Goal: Task Accomplishment & Management: Use online tool/utility

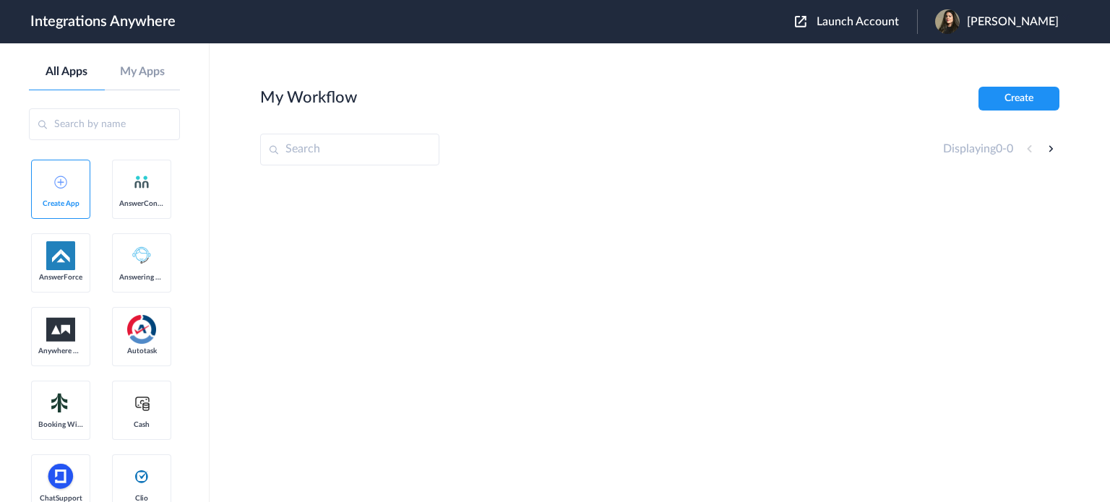
click at [832, 22] on span "Launch Account" at bounding box center [858, 22] width 82 height 12
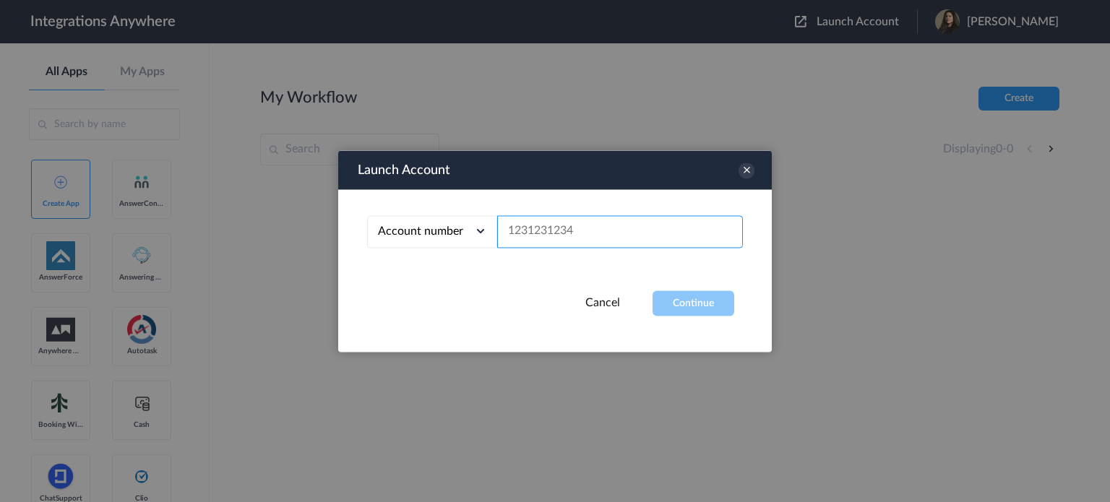
click at [638, 236] on input "text" at bounding box center [620, 231] width 246 height 33
paste input "8778860875"
type input "8778860875"
click at [677, 307] on button "Continue" at bounding box center [694, 303] width 82 height 25
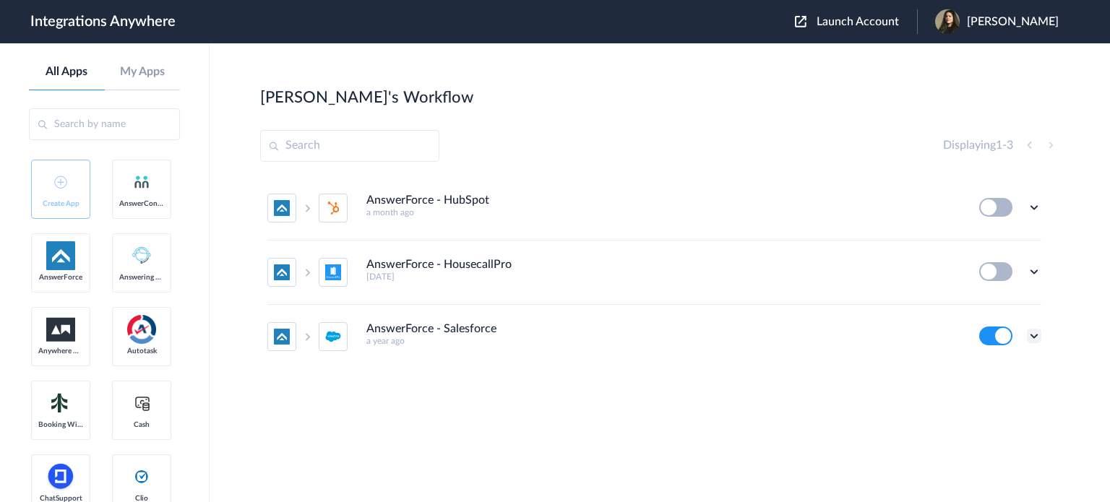
click at [1034, 335] on icon at bounding box center [1034, 336] width 14 height 14
click at [486, 322] on h4 "AnswerForce - Salesforce" at bounding box center [432, 329] width 130 height 14
click at [1037, 333] on icon at bounding box center [1034, 336] width 14 height 14
click at [984, 244] on link "Edit" at bounding box center [976, 247] width 35 height 10
click at [1033, 336] on icon at bounding box center [1034, 336] width 14 height 14
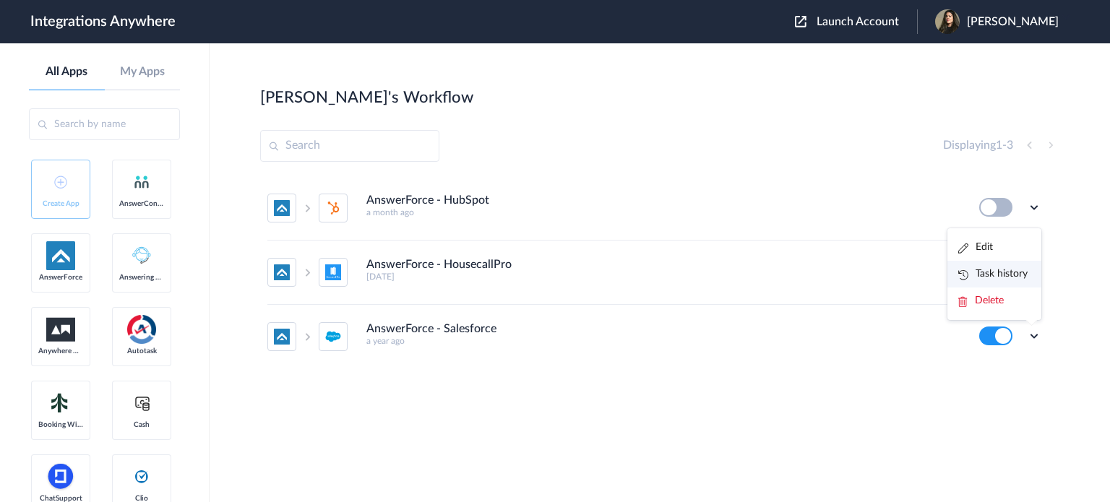
click at [1002, 275] on link "Task history" at bounding box center [993, 274] width 69 height 10
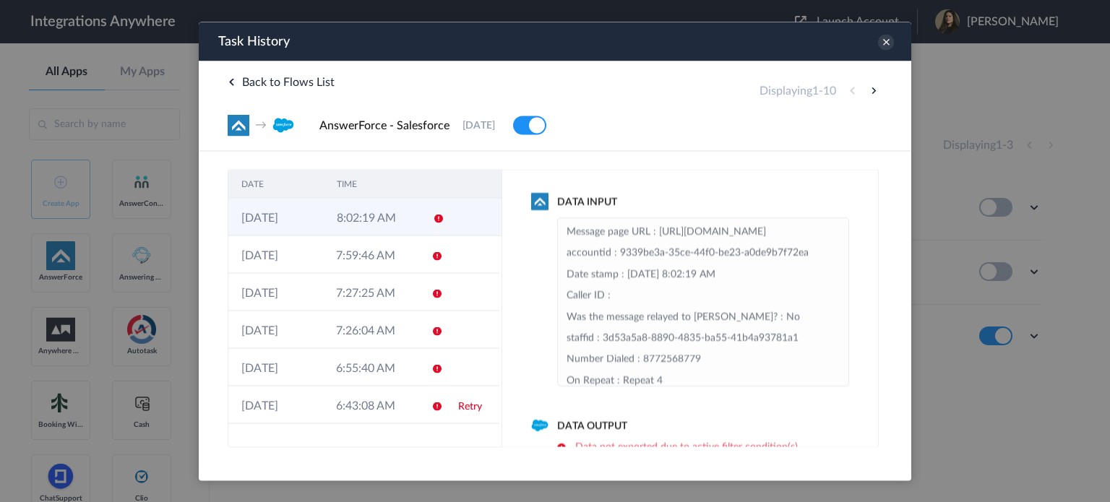
click at [393, 219] on td "8:02:19 AM" at bounding box center [371, 217] width 95 height 38
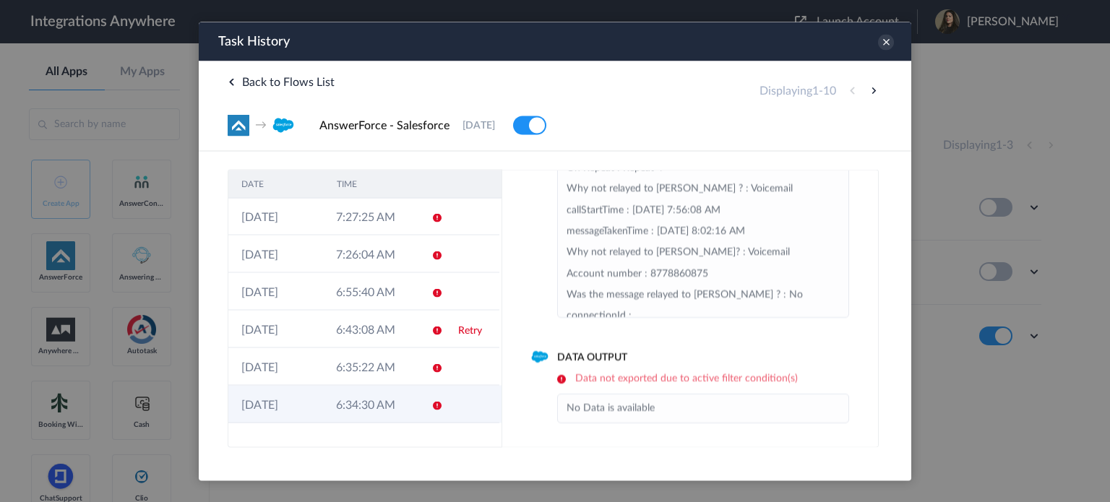
scroll to position [137, 0]
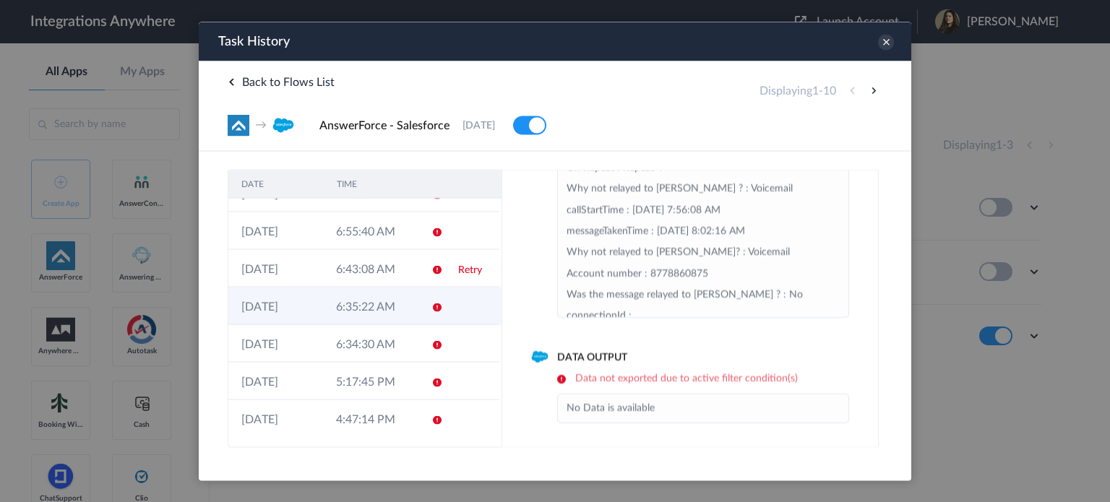
click at [384, 291] on td "6:35:22 AM" at bounding box center [370, 306] width 95 height 38
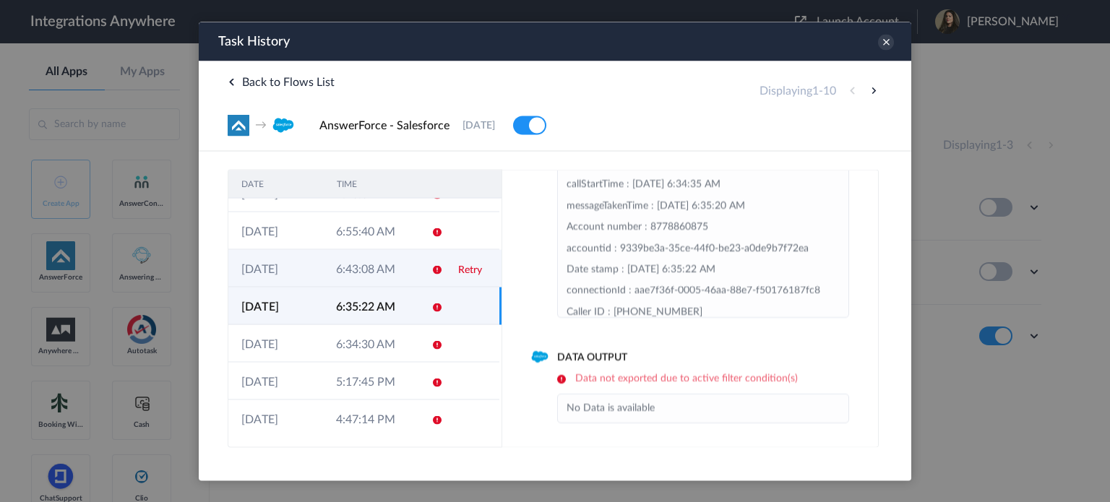
click at [376, 278] on td "6:43:08 AM" at bounding box center [370, 268] width 95 height 38
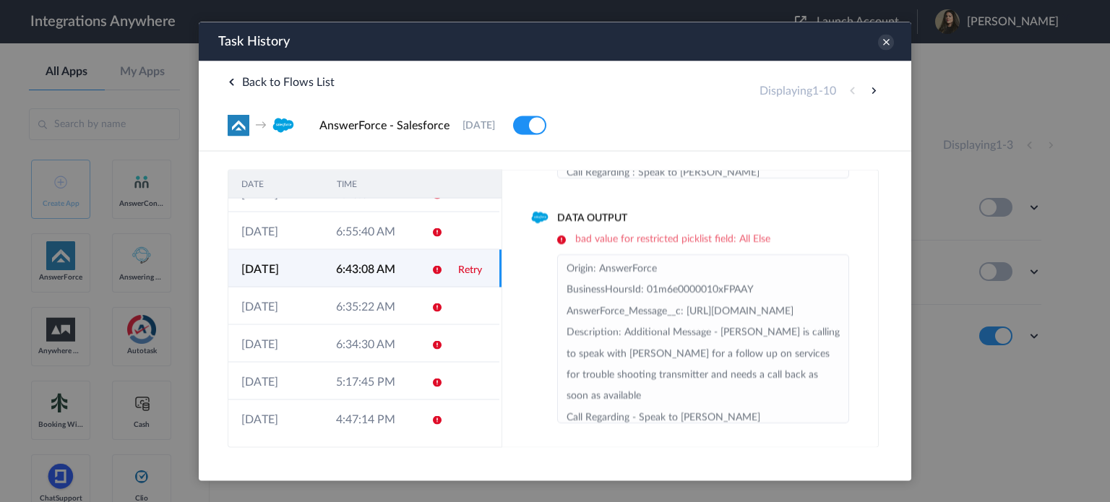
scroll to position [208, 0]
click at [882, 40] on icon at bounding box center [886, 42] width 16 height 16
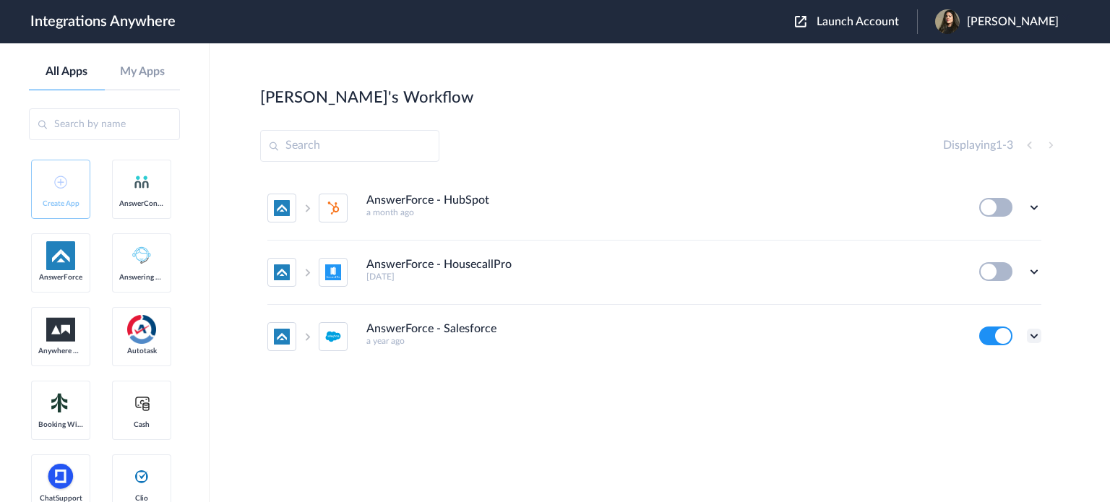
click at [1032, 335] on icon at bounding box center [1034, 336] width 14 height 14
click at [991, 274] on link "Task history" at bounding box center [993, 274] width 69 height 10
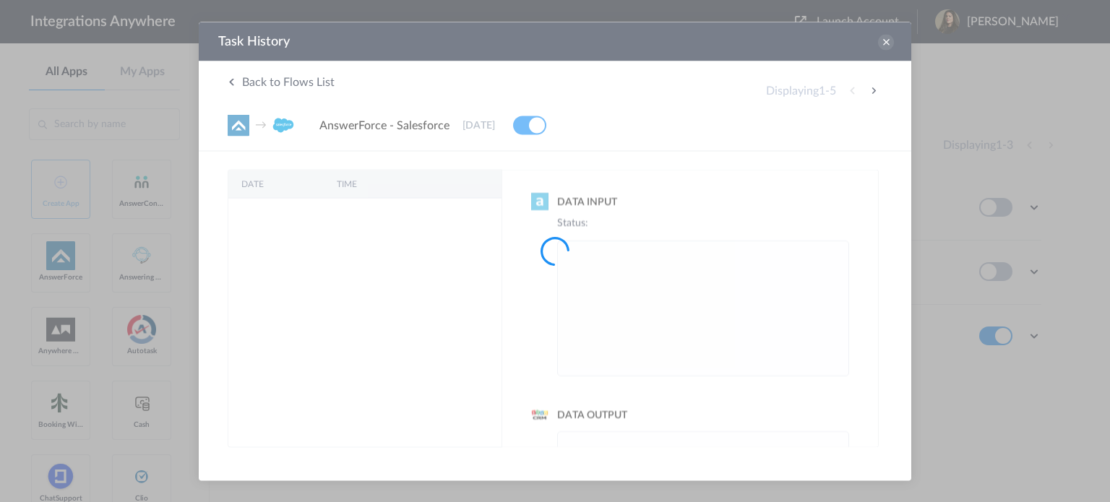
scroll to position [0, 0]
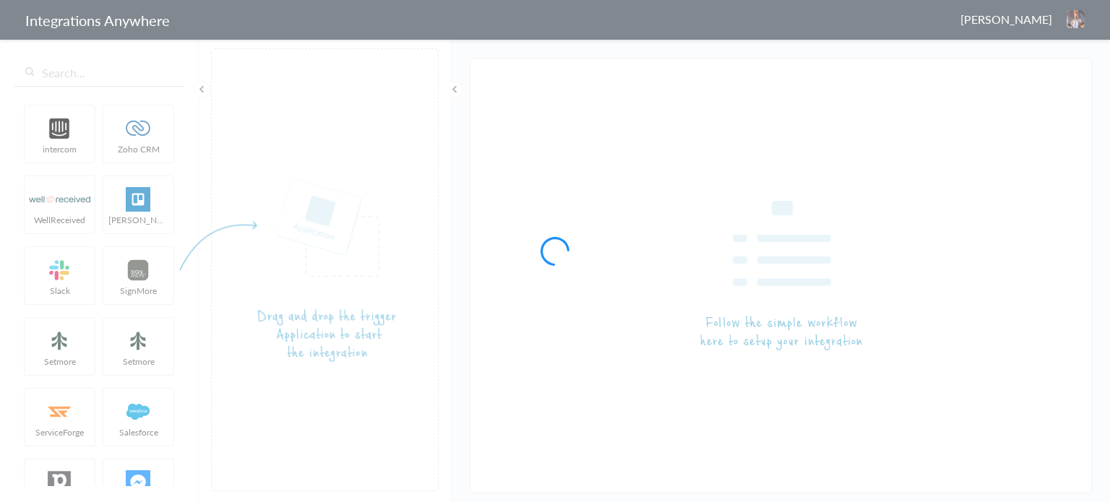
type input "AnswerForce - Salesforce"
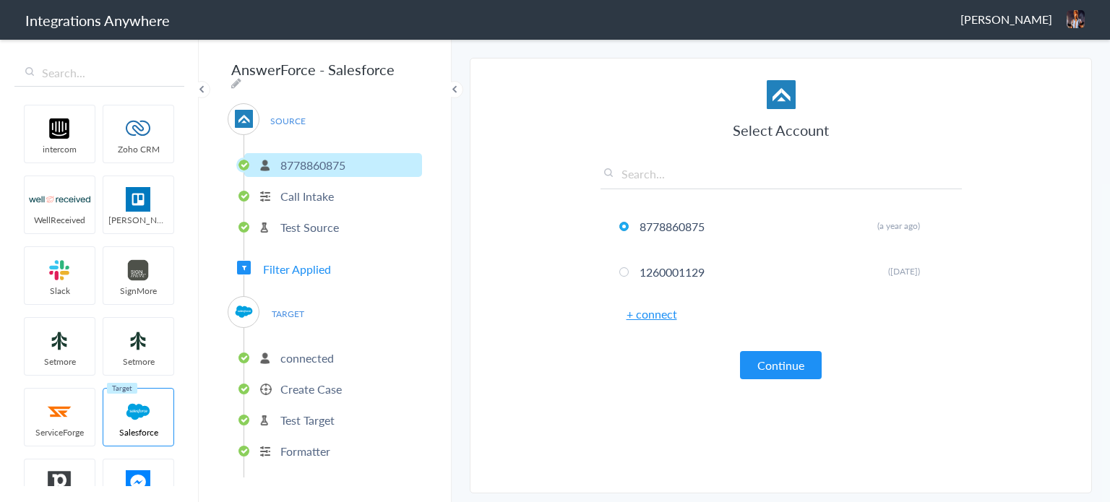
click at [333, 188] on p "Call Intake" at bounding box center [306, 196] width 53 height 17
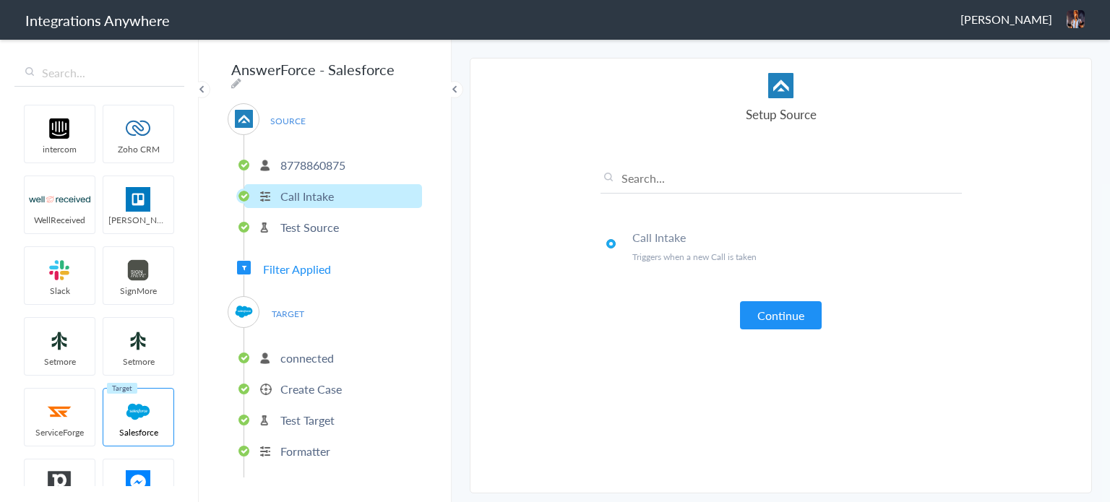
click at [316, 219] on p "Test Source" at bounding box center [309, 227] width 59 height 17
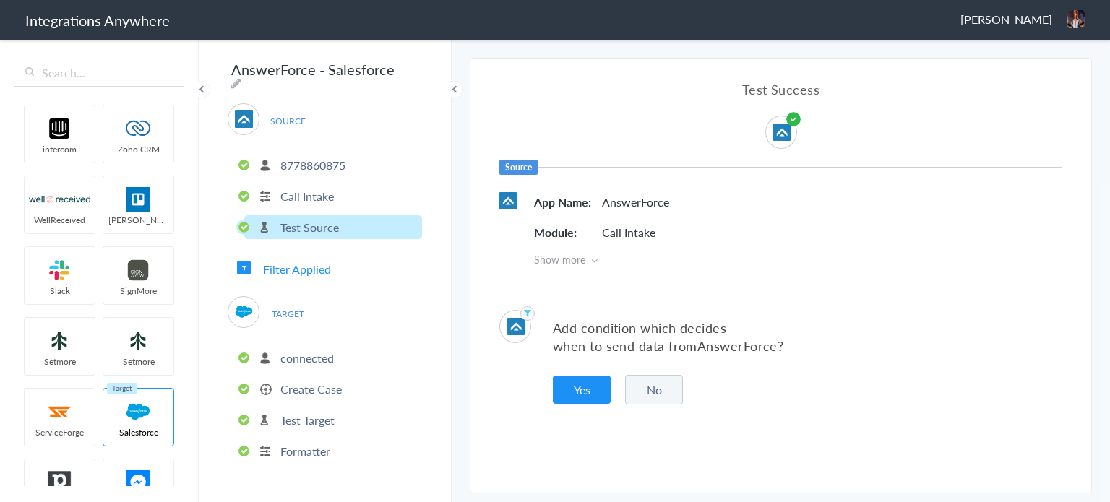
click at [289, 264] on span "Filter Applied" at bounding box center [297, 269] width 68 height 17
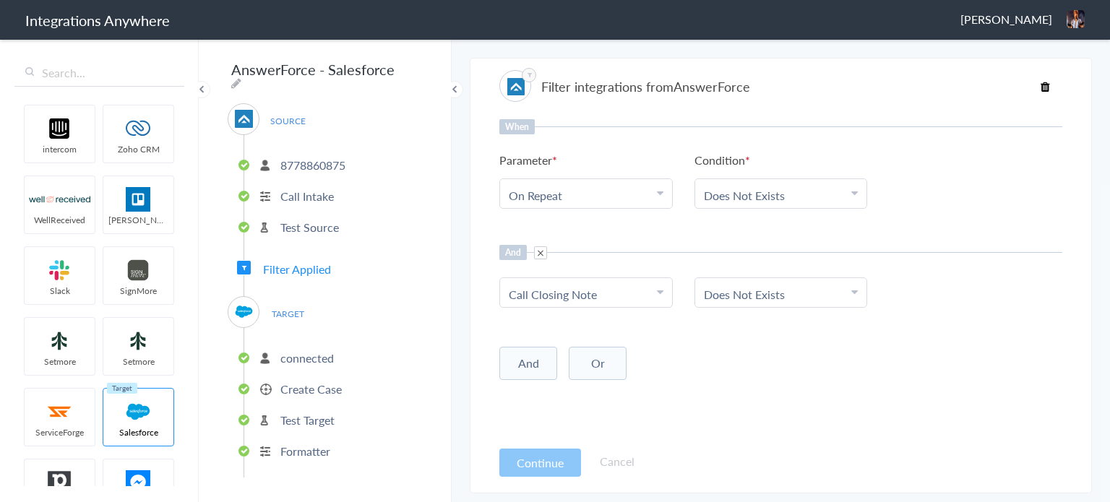
click at [286, 309] on span "TARGET" at bounding box center [287, 314] width 55 height 20
click at [296, 353] on p "connected" at bounding box center [306, 358] width 53 height 17
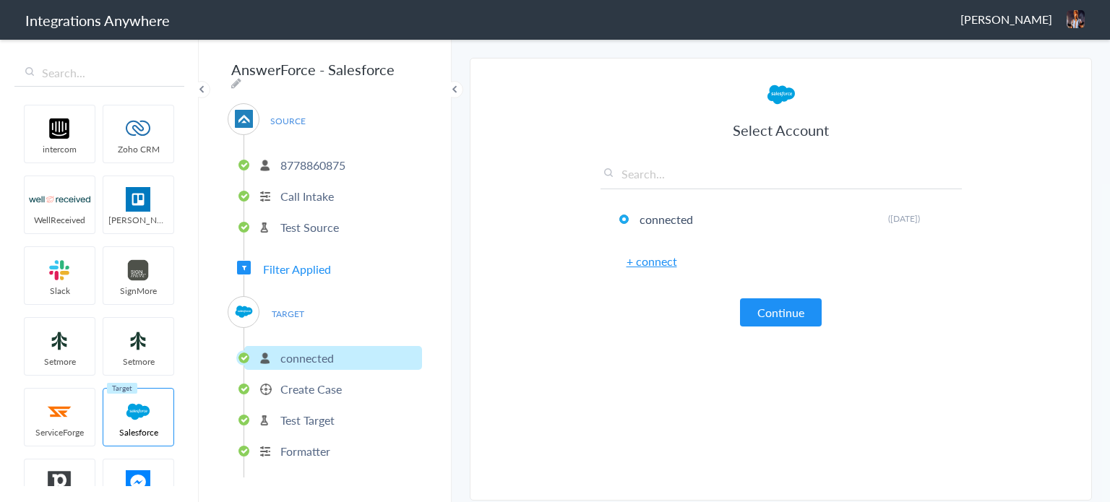
click at [318, 384] on p "Create Case" at bounding box center [310, 389] width 61 height 17
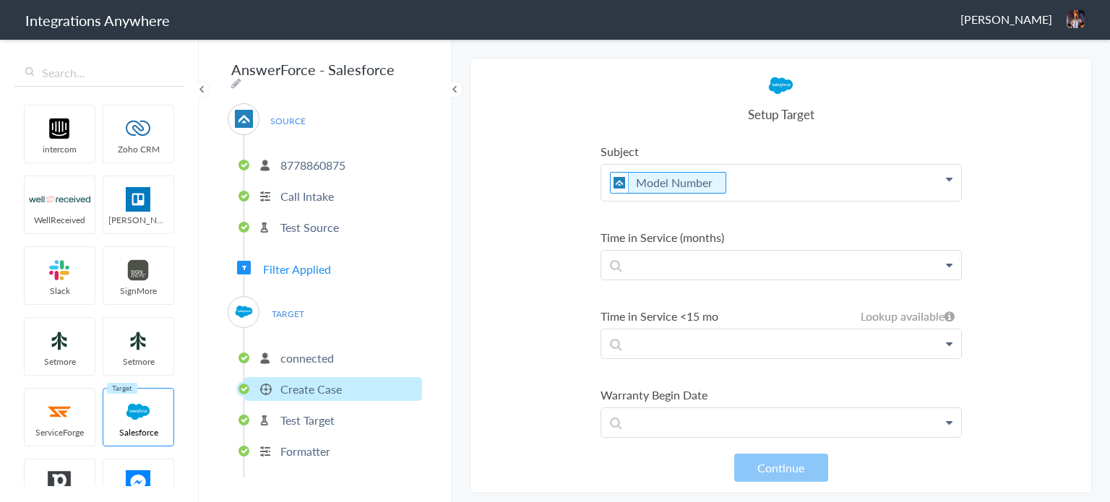
scroll to position [6612, 0]
